Goal: Transaction & Acquisition: Purchase product/service

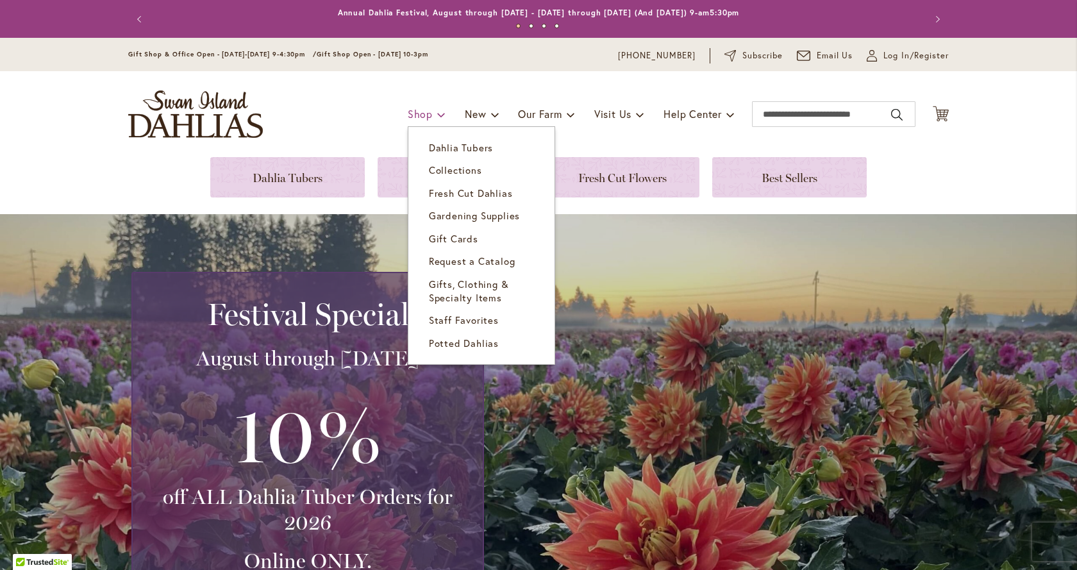
click at [412, 115] on span "Shop" at bounding box center [420, 113] width 25 height 13
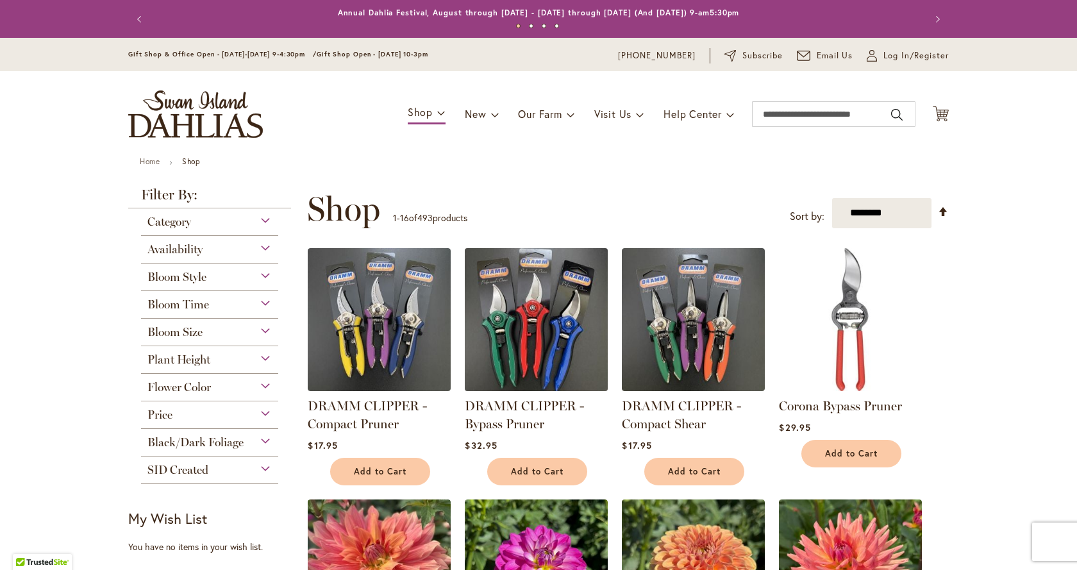
scroll to position [89, 0]
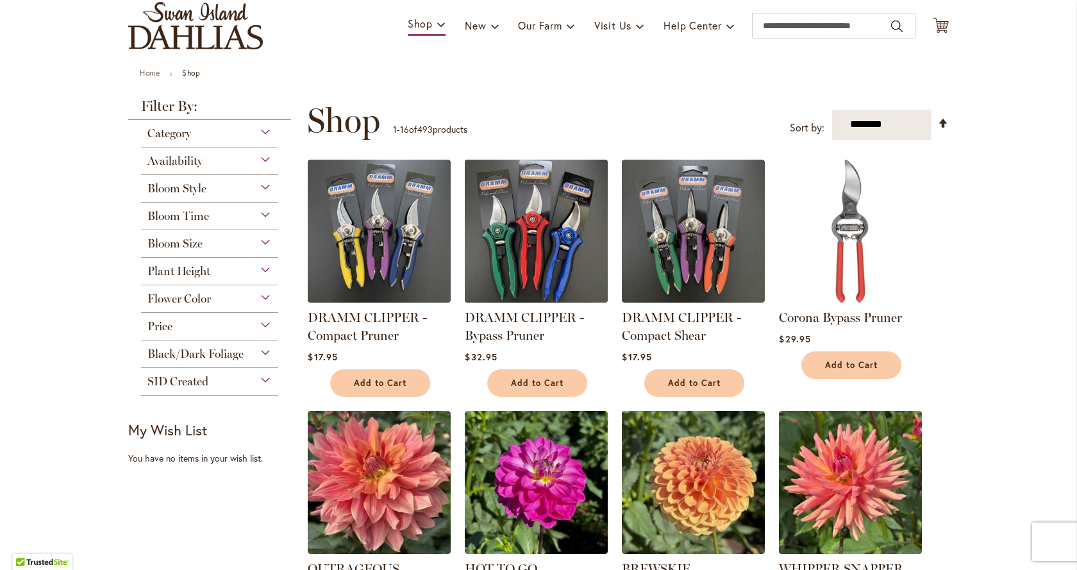
click at [550, 257] on img at bounding box center [537, 231] width 150 height 150
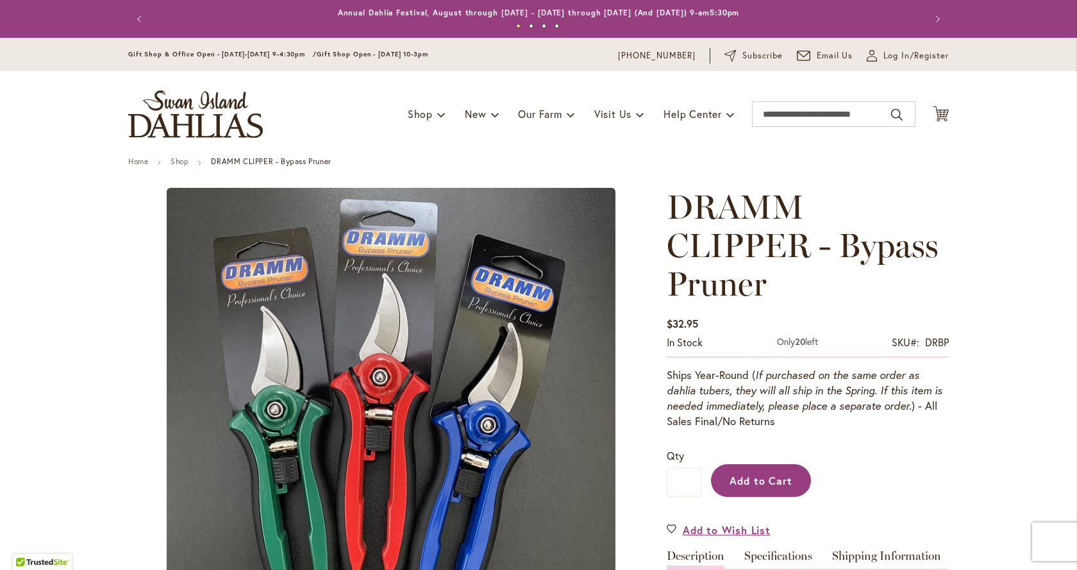
click at [769, 469] on button "Add to Cart" at bounding box center [761, 480] width 100 height 33
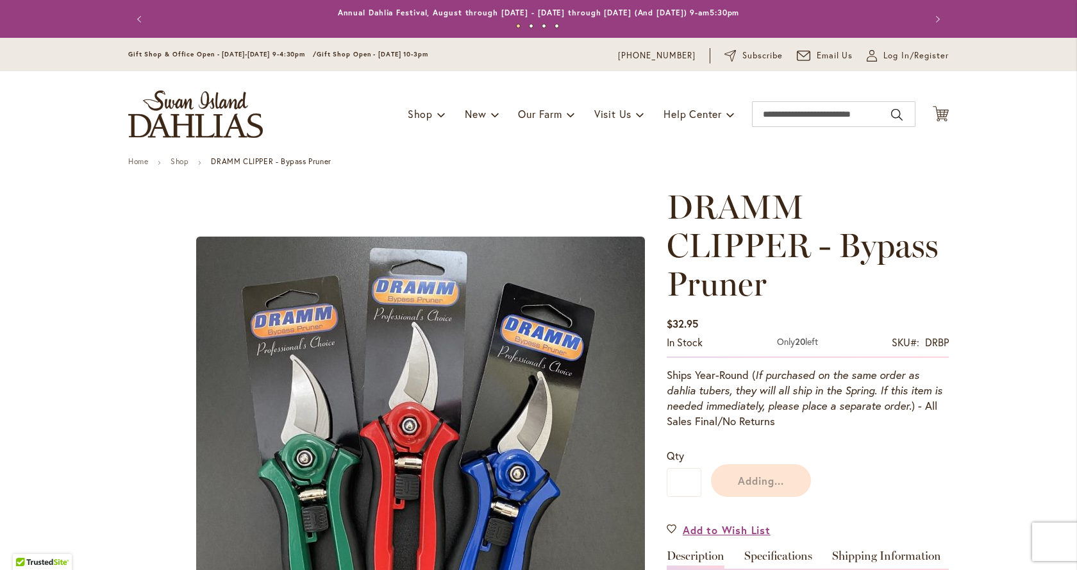
click at [756, 484] on div "Adding..." at bounding box center [826, 477] width 248 height 58
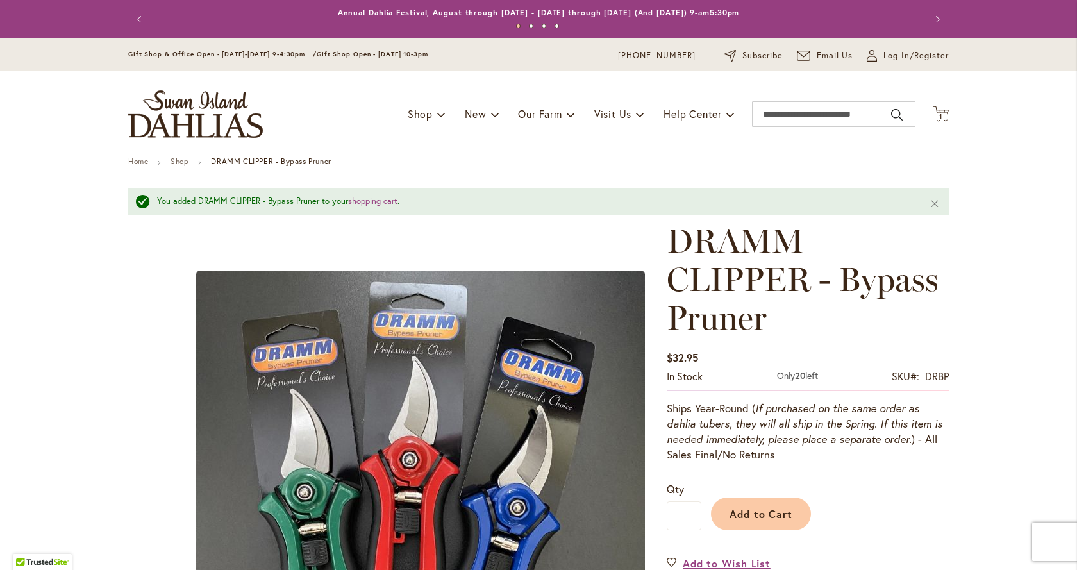
click at [733, 265] on span "DRAMM CLIPPER - Bypass Pruner" at bounding box center [803, 279] width 272 height 117
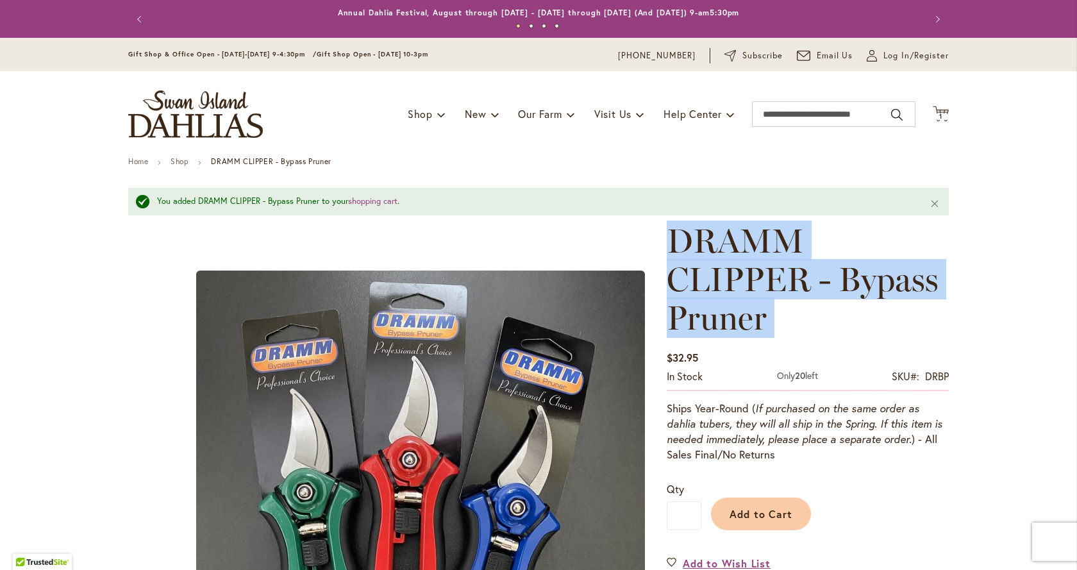
click at [733, 265] on span "DRAMM CLIPPER - Bypass Pruner" at bounding box center [803, 279] width 272 height 117
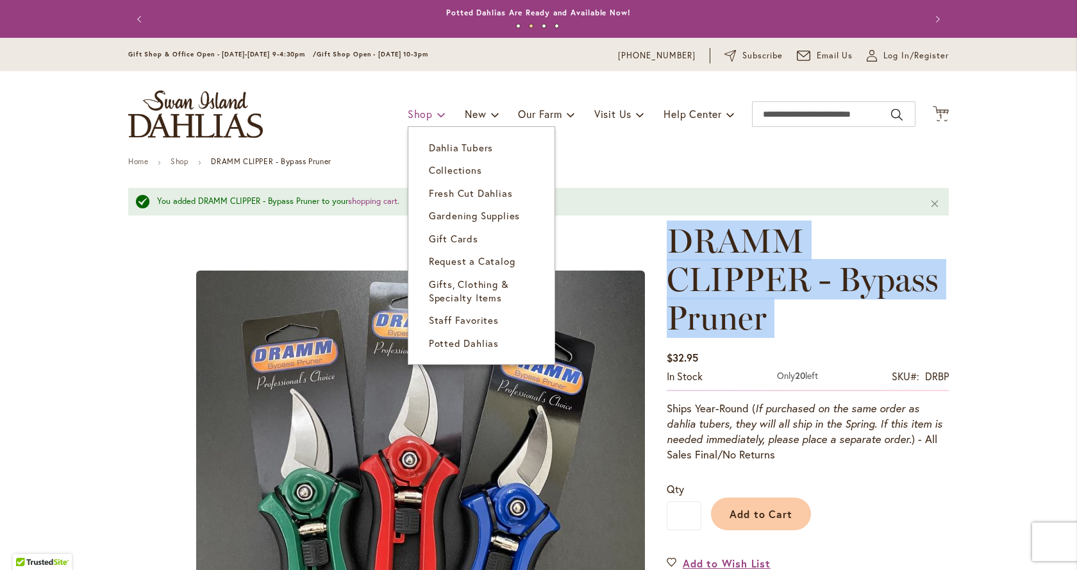
click at [425, 113] on link "Shop" at bounding box center [427, 114] width 38 height 24
click at [440, 152] on span "Dahlia Tubers" at bounding box center [461, 147] width 64 height 13
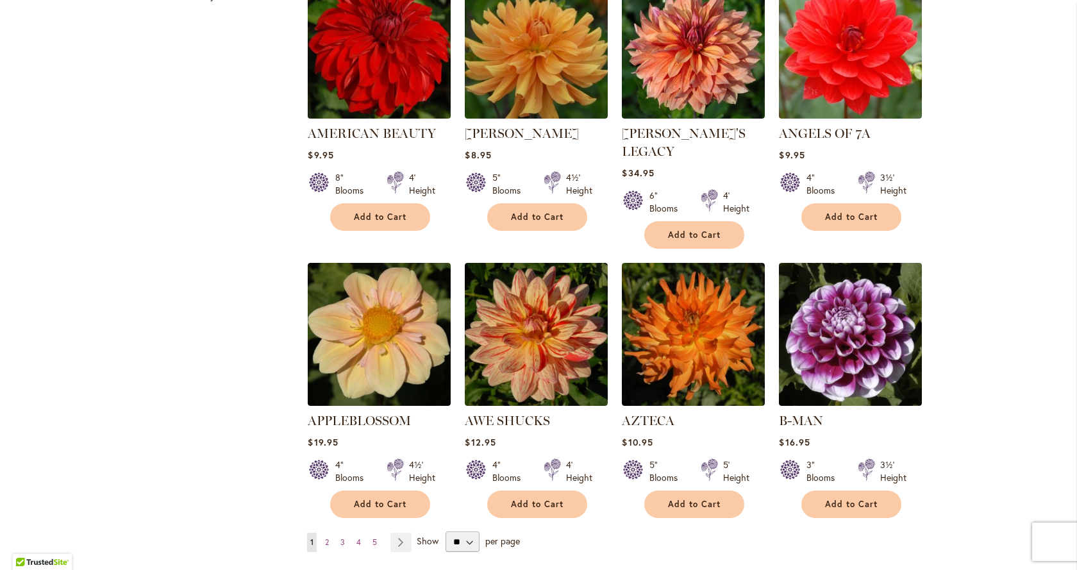
scroll to position [898, 0]
